Goal: Information Seeking & Learning: Learn about a topic

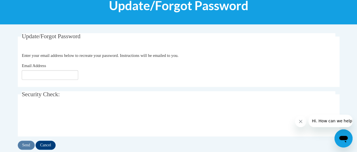
scroll to position [81, 0]
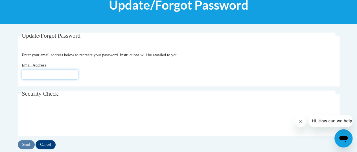
click at [39, 73] on input "Email Address" at bounding box center [50, 74] width 56 height 10
type input "kerry.roderick-bush@cobbk12.org"
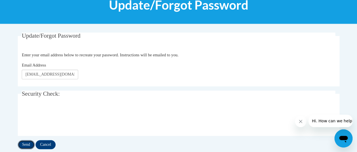
click at [23, 145] on input "Send" at bounding box center [26, 144] width 17 height 9
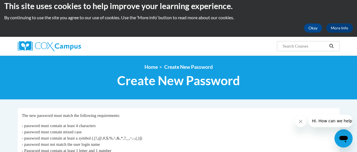
click at [316, 124] on button "Hi. How can we help?" at bounding box center [333, 120] width 49 height 12
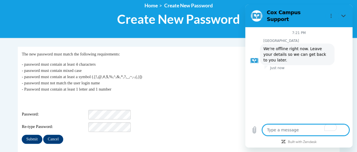
scroll to position [68, 0]
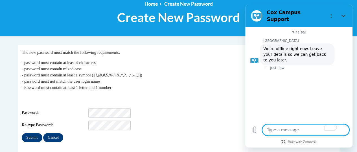
type textarea "x"
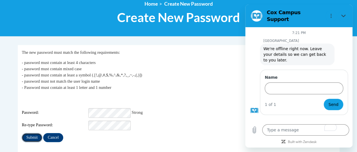
click at [30, 136] on input "Submit" at bounding box center [32, 137] width 20 height 9
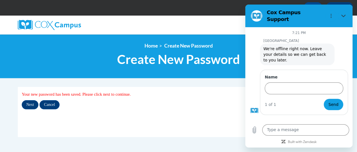
scroll to position [27, 0]
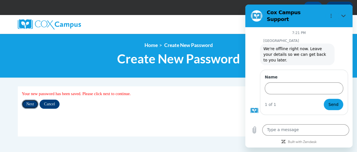
click at [29, 103] on input "Next" at bounding box center [30, 103] width 17 height 9
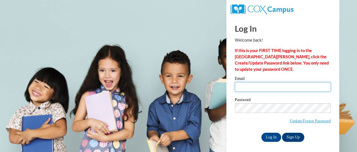
click at [244, 86] on input "Email" at bounding box center [283, 87] width 96 height 10
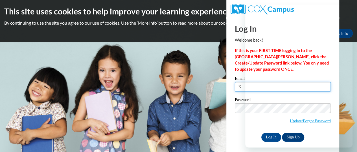
type input "K"
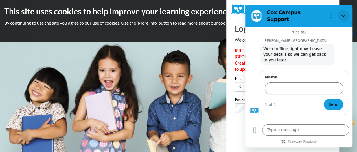
click at [344, 14] on icon "Close" at bounding box center [343, 16] width 5 height 5
type textarea "x"
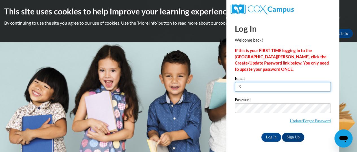
click at [244, 88] on input "K" at bounding box center [283, 87] width 96 height 10
type input "[PERSON_NAME][EMAIL_ADDRESS][PERSON_NAME][DOMAIN_NAME]"
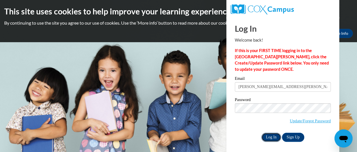
click at [273, 137] on input "Log In" at bounding box center [271, 136] width 20 height 9
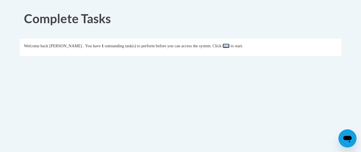
click at [230, 46] on link "here" at bounding box center [226, 45] width 7 height 5
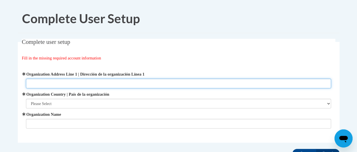
click at [47, 85] on input "Organization Address Line 1 | Dirección de la organización Línea 1" at bounding box center [178, 83] width 305 height 10
click at [47, 85] on input "3155" at bounding box center [178, 83] width 305 height 10
type input "3155 Jiles Rd."
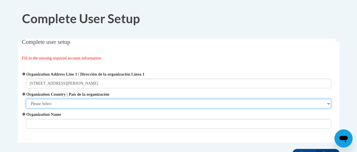
click at [56, 104] on select "Please Select United States | Estados Unidos Outside of the United States | Fue…" at bounding box center [178, 104] width 305 height 10
select select "ad49bcad-a171-4b2e-b99c-48b446064914"
click at [26, 99] on select "Please Select United States | Estados Unidos Outside of the United States | Fue…" at bounding box center [178, 104] width 305 height 10
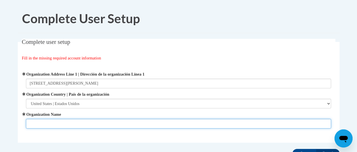
click at [44, 122] on input "Organization Name" at bounding box center [178, 124] width 305 height 10
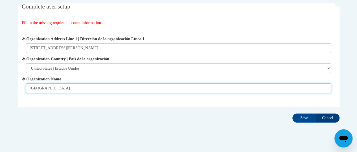
scroll to position [38, 0]
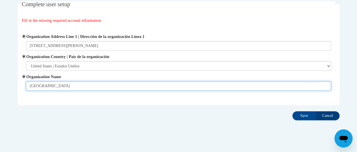
type input "Cobb County"
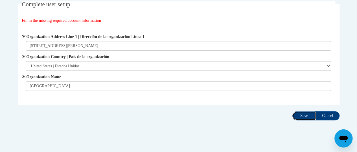
click at [304, 115] on input "Save" at bounding box center [304, 115] width 24 height 9
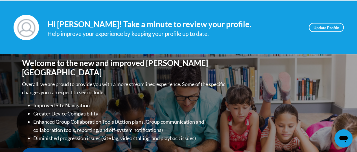
scroll to position [72, 0]
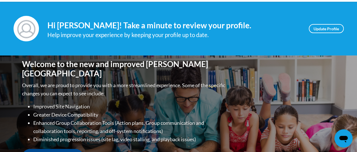
click at [28, 30] on img at bounding box center [26, 28] width 25 height 25
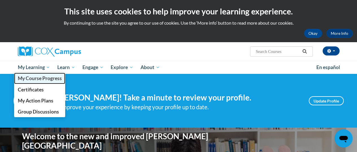
click at [45, 79] on span "My Course Progress" at bounding box center [40, 78] width 44 height 6
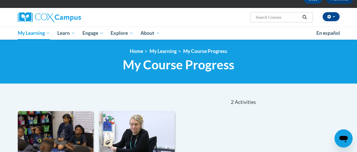
scroll to position [32, 0]
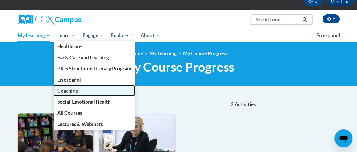
click at [69, 91] on span "Coaching" at bounding box center [67, 91] width 21 height 6
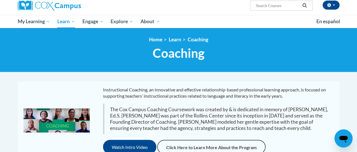
scroll to position [43, 0]
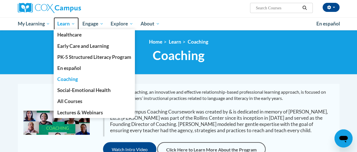
click at [69, 26] on span "Learn" at bounding box center [66, 23] width 18 height 7
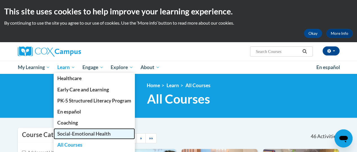
click at [69, 136] on span "Social-Emotional Health" at bounding box center [83, 133] width 53 height 6
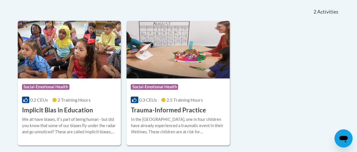
scroll to position [124, 0]
click at [149, 88] on span "Social-Emotional Health" at bounding box center [154, 87] width 47 height 6
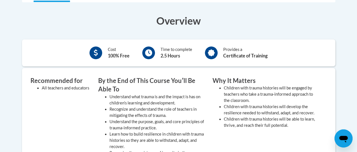
scroll to position [218, 0]
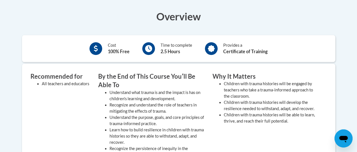
click at [351, 65] on body "This site uses cookies to help improve your learning experience. By continuing …" at bounding box center [178, 119] width 357 height 674
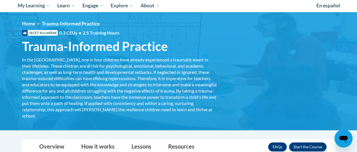
scroll to position [46, 0]
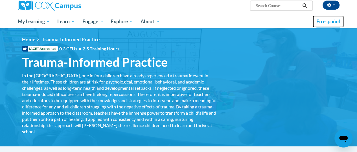
click at [330, 22] on span "En español" at bounding box center [328, 21] width 24 height 6
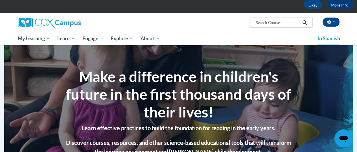
scroll to position [26, 0]
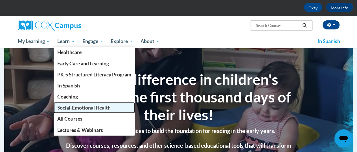
click at [67, 108] on font "Social-Emotional Health" at bounding box center [83, 107] width 53 height 6
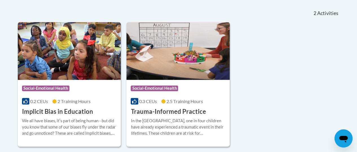
scroll to position [123, 0]
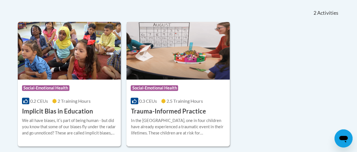
click at [163, 112] on h3 "Trauma-Informed Practice" at bounding box center [168, 111] width 75 height 9
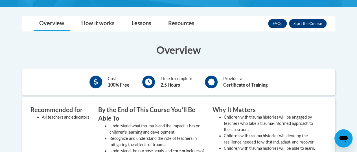
scroll to position [182, 0]
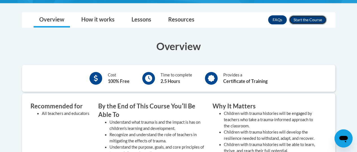
click at [309, 24] on button "Enroll" at bounding box center [308, 19] width 38 height 9
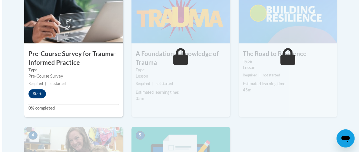
scroll to position [200, 0]
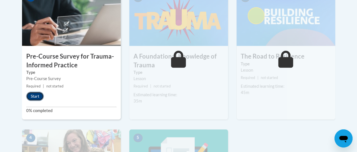
click at [35, 95] on button "Start" at bounding box center [35, 95] width 18 height 9
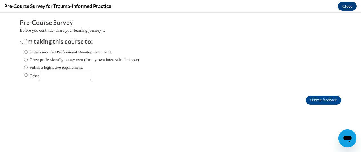
scroll to position [0, 0]
click at [24, 60] on input "Grow professionally on my own (for my own interest in the topic)." at bounding box center [26, 59] width 4 height 6
radio input "true"
click at [311, 100] on input "Submit feedback" at bounding box center [324, 99] width 36 height 9
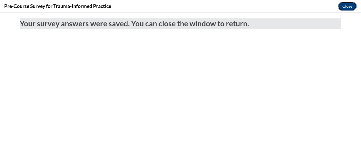
click at [348, 6] on button "Close" at bounding box center [347, 6] width 19 height 9
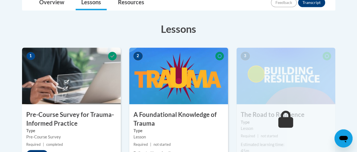
scroll to position [141, 0]
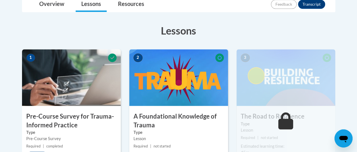
click at [23, 27] on h3 "Lessons" at bounding box center [178, 30] width 313 height 14
